Goal: Task Accomplishment & Management: Manage account settings

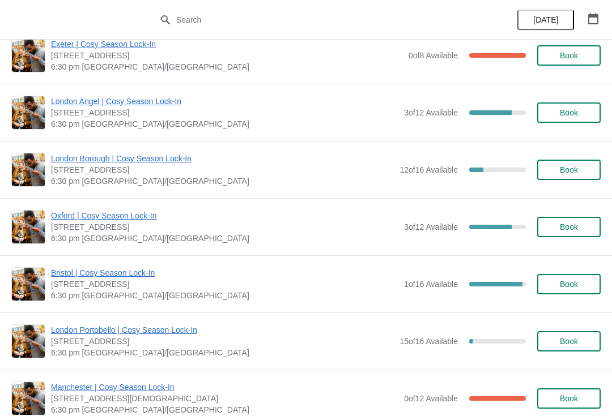
scroll to position [482, 0]
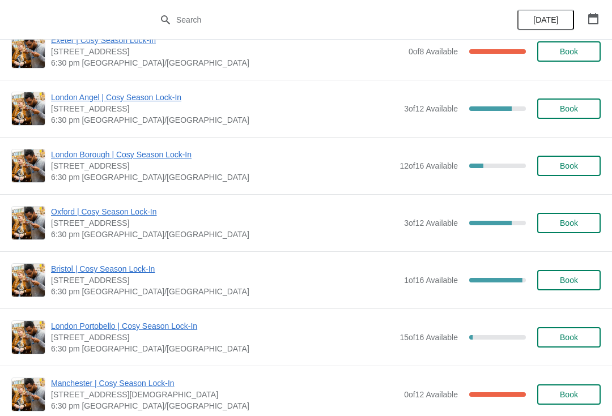
click at [76, 207] on span "Oxford | Cosy Season Lock-In" at bounding box center [224, 211] width 347 height 11
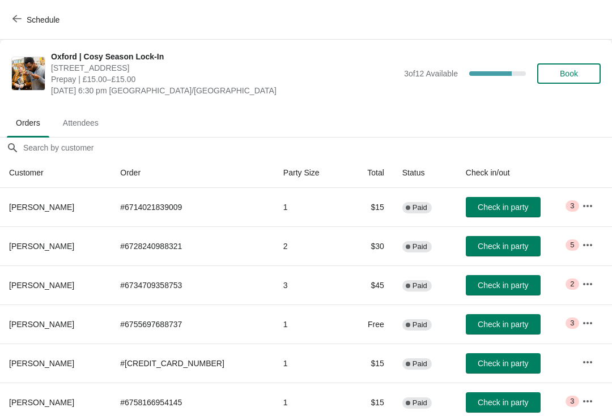
click at [589, 204] on icon "button" at bounding box center [587, 206] width 11 height 11
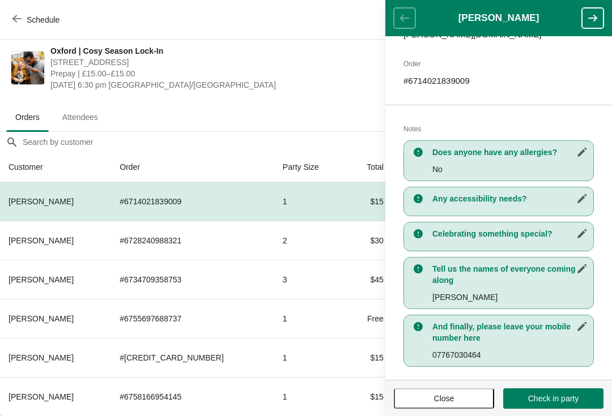
scroll to position [174, 0]
click at [443, 405] on button "Close" at bounding box center [444, 399] width 100 height 20
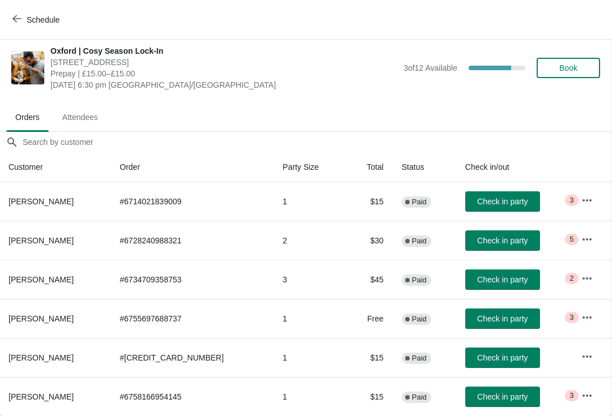
click at [581, 239] on icon "button" at bounding box center [586, 239] width 11 height 11
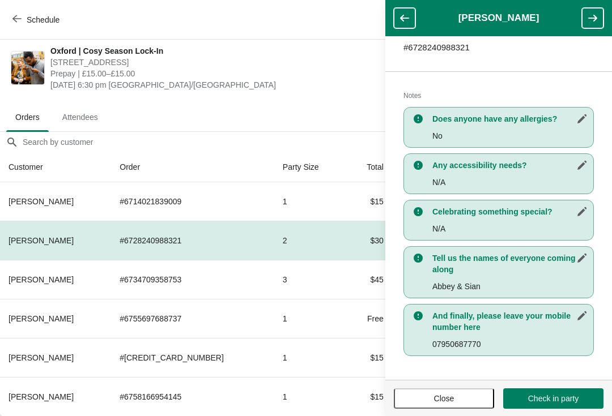
scroll to position [197, 0]
click at [448, 394] on span "Close" at bounding box center [444, 398] width 20 height 9
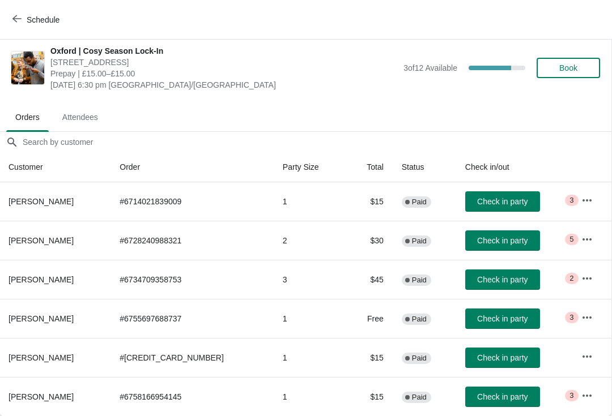
click at [585, 284] on button "button" at bounding box center [587, 279] width 20 height 20
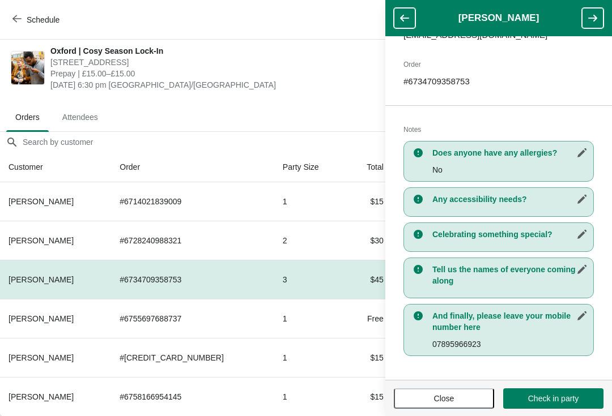
scroll to position [163, 0]
click at [446, 395] on span "Close" at bounding box center [444, 398] width 20 height 9
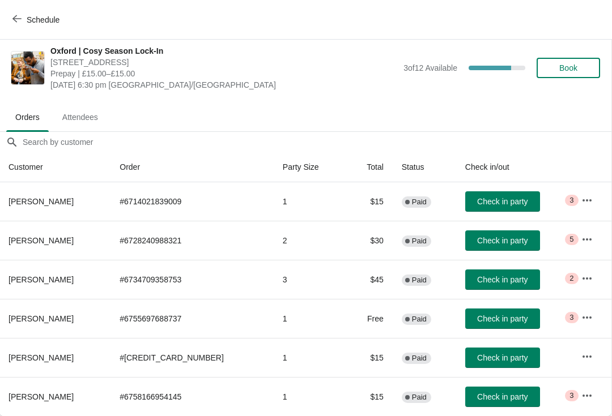
click at [581, 317] on icon "button" at bounding box center [586, 317] width 11 height 11
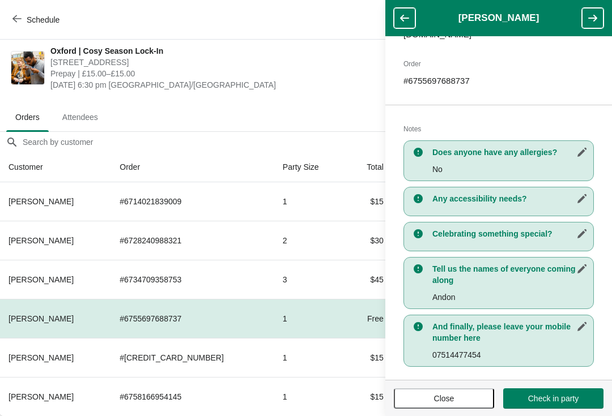
scroll to position [174, 0]
click at [453, 394] on span "Close" at bounding box center [444, 398] width 20 height 9
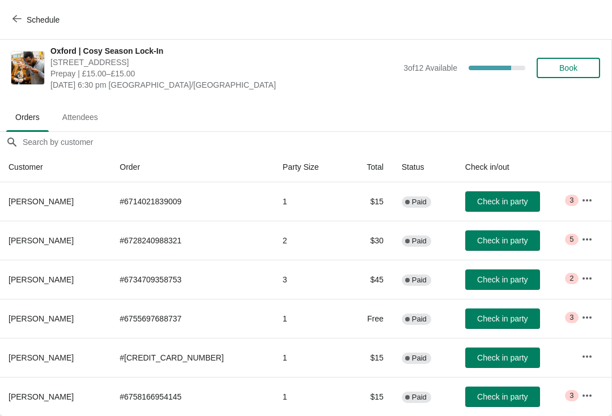
click at [585, 356] on icon "button" at bounding box center [586, 357] width 9 height 2
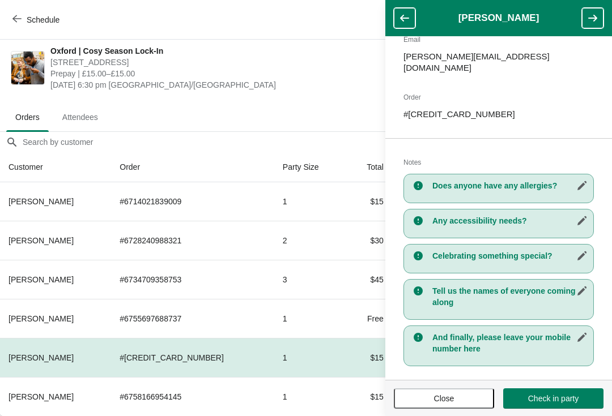
scroll to position [140, 0]
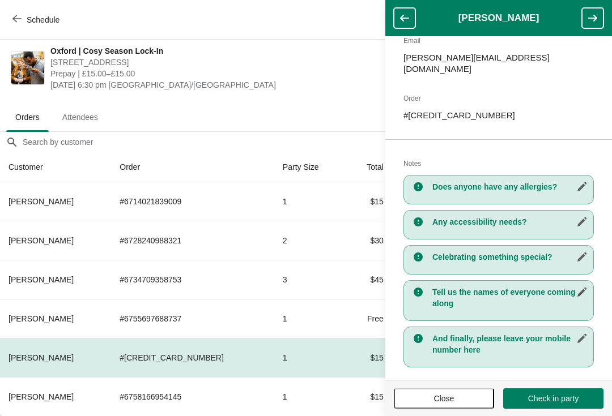
click at [450, 401] on span "Close" at bounding box center [444, 398] width 20 height 9
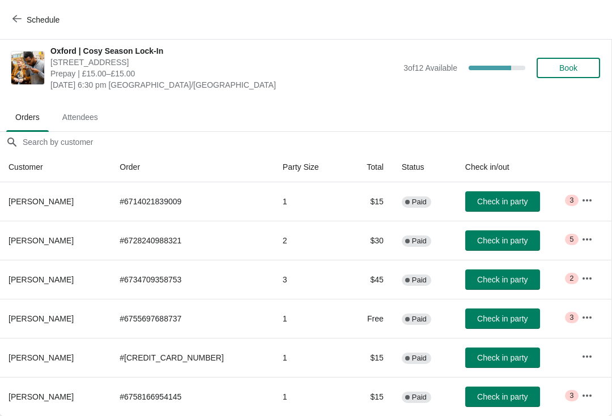
click at [589, 398] on icon "button" at bounding box center [586, 395] width 11 height 11
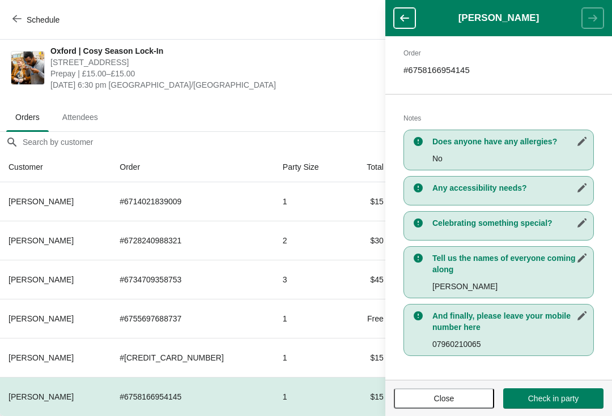
scroll to position [174, 0]
click at [441, 394] on span "Close" at bounding box center [444, 398] width 20 height 9
